Goal: Navigation & Orientation: Find specific page/section

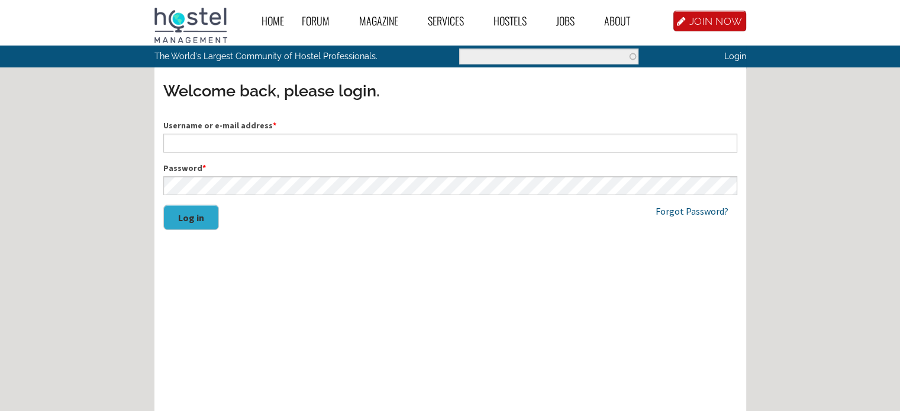
type input "[EMAIL_ADDRESS][DOMAIN_NAME]"
click at [203, 222] on button "Log in" at bounding box center [191, 217] width 56 height 25
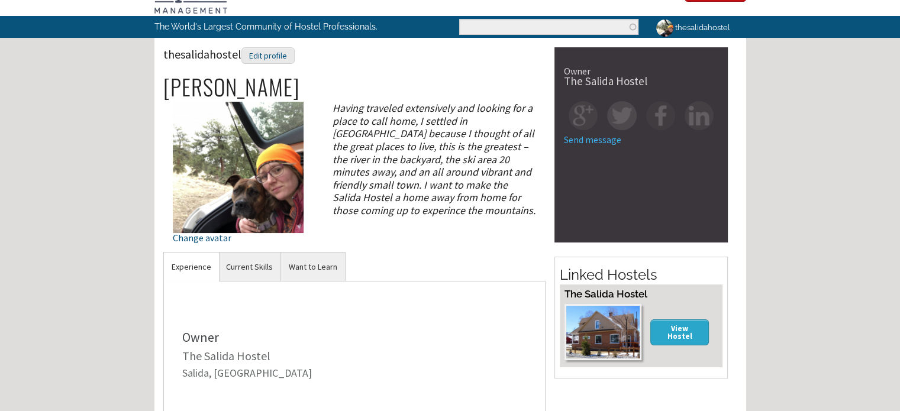
scroll to position [31, 0]
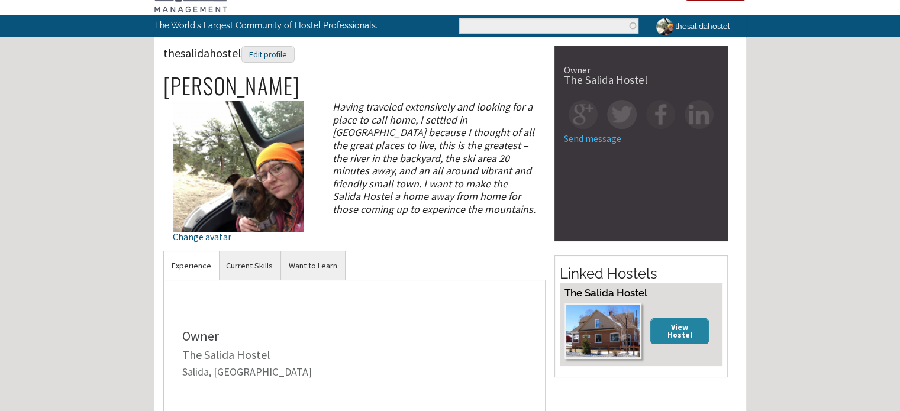
click at [678, 331] on link "View Hostel" at bounding box center [679, 330] width 59 height 25
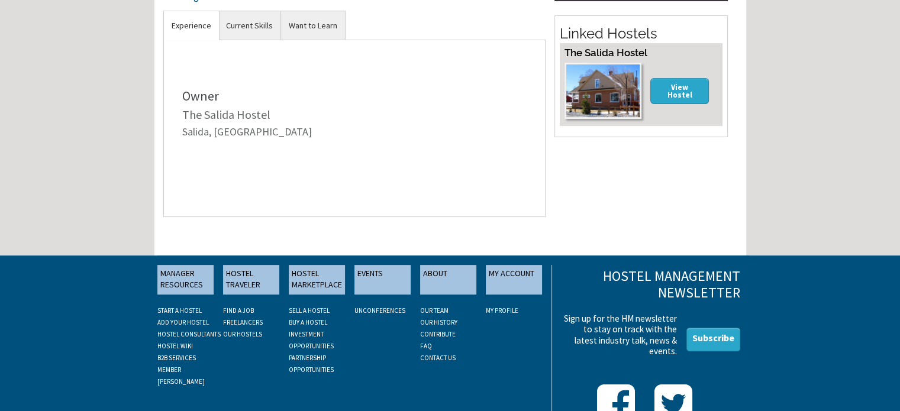
scroll to position [307, 0]
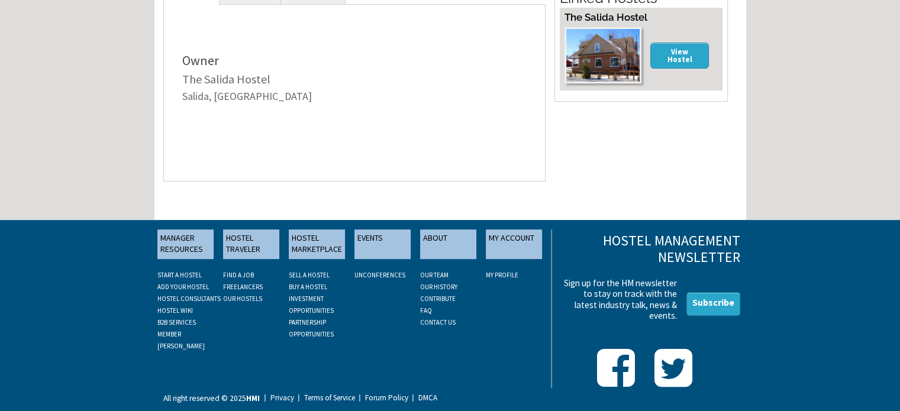
click at [426, 309] on link "FAQ" at bounding box center [426, 311] width 12 height 8
